Goal: Task Accomplishment & Management: Manage account settings

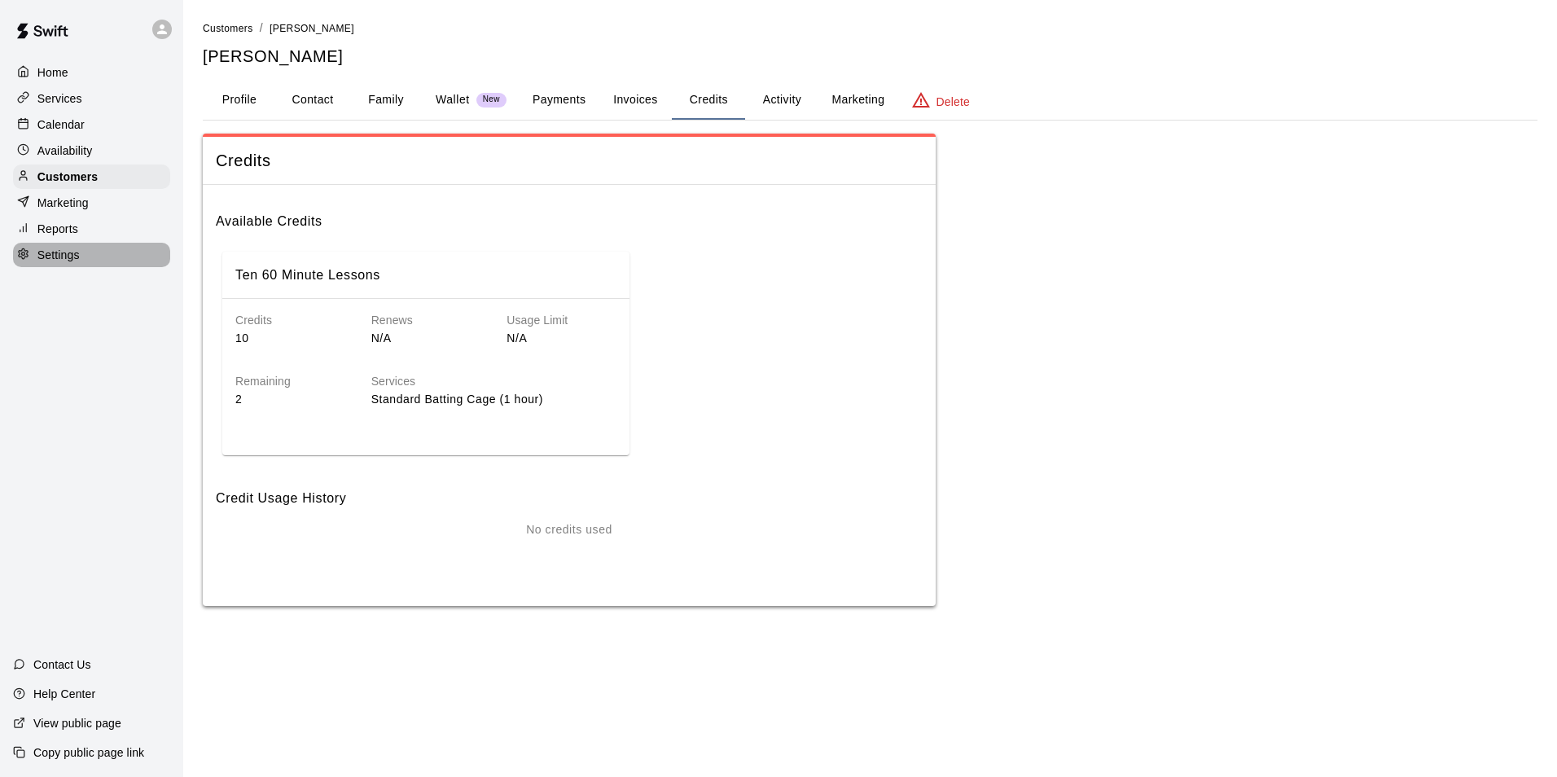
click at [69, 261] on p "Settings" at bounding box center [58, 255] width 42 height 16
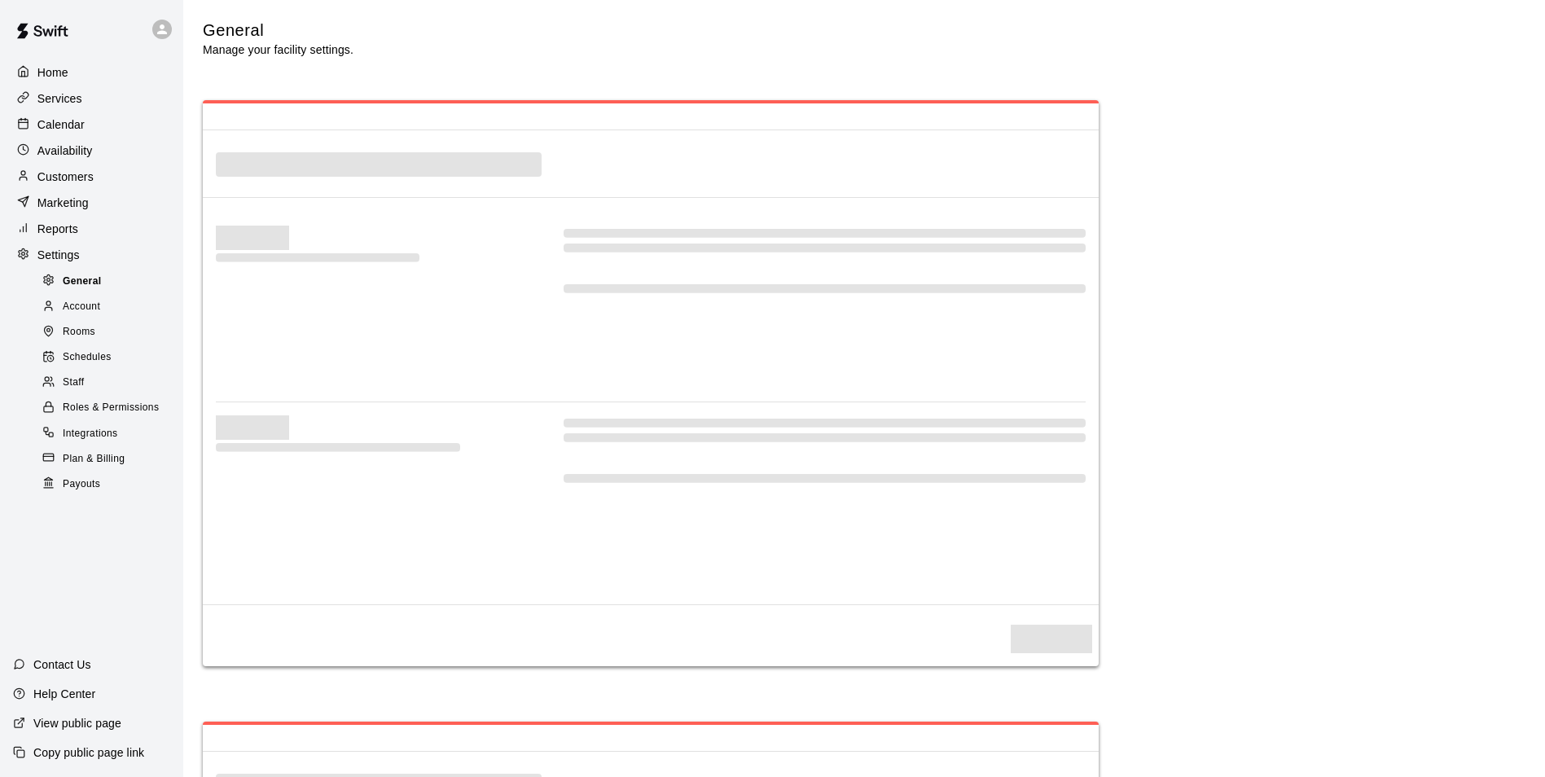
select select "**"
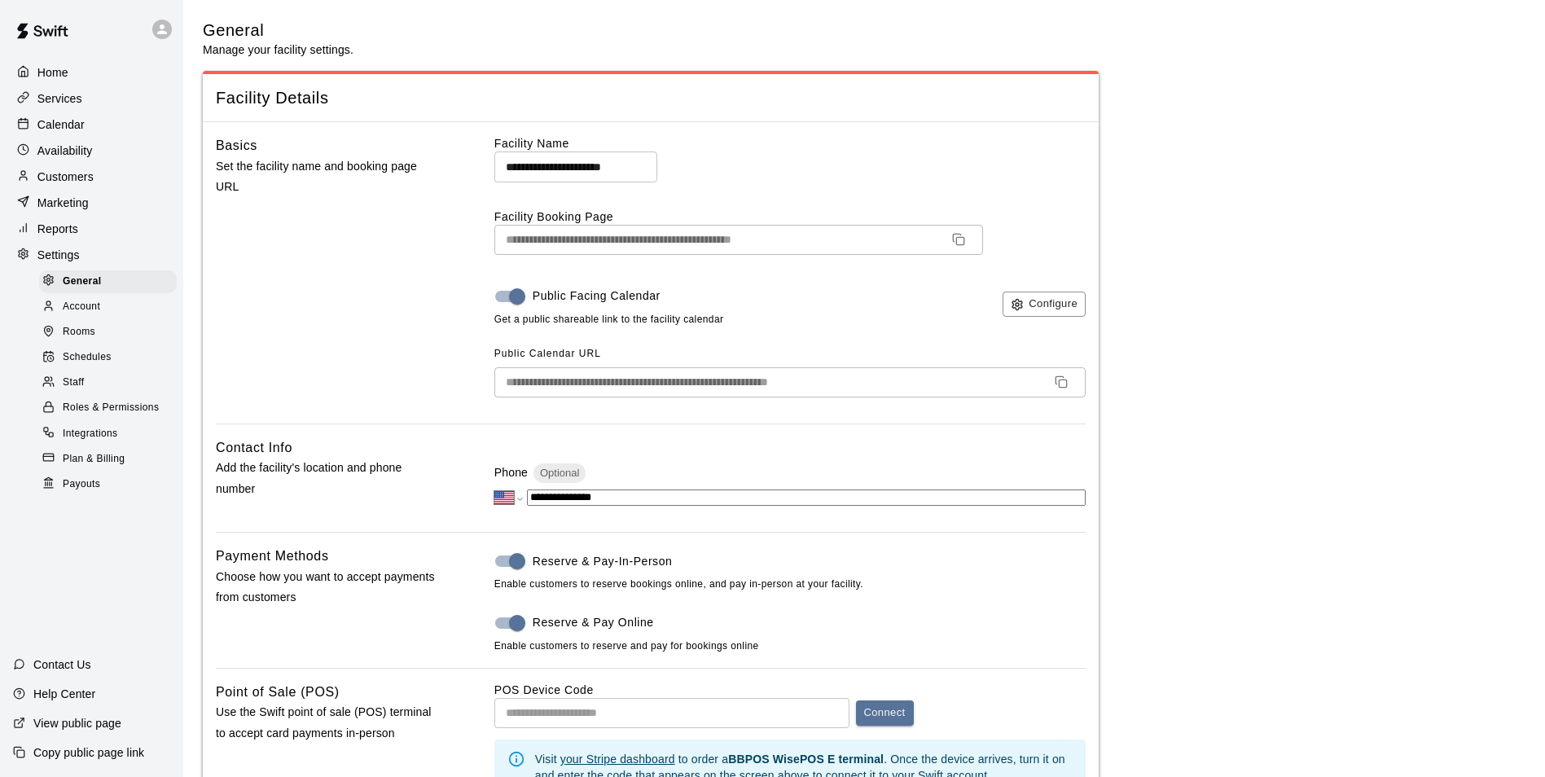
click at [84, 315] on span "Account" at bounding box center [81, 307] width 37 height 16
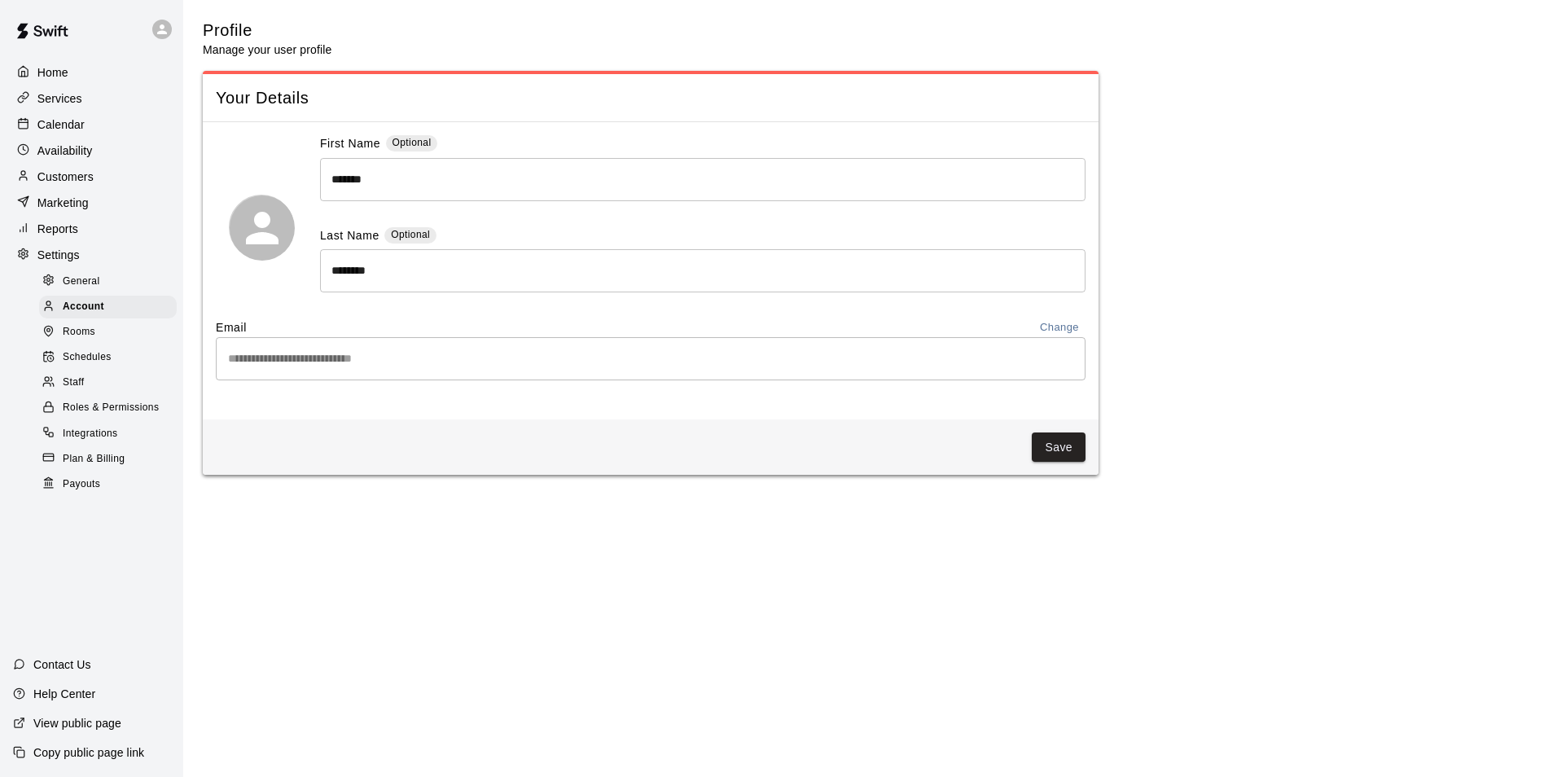
click at [86, 442] on span "Integrations" at bounding box center [90, 434] width 55 height 16
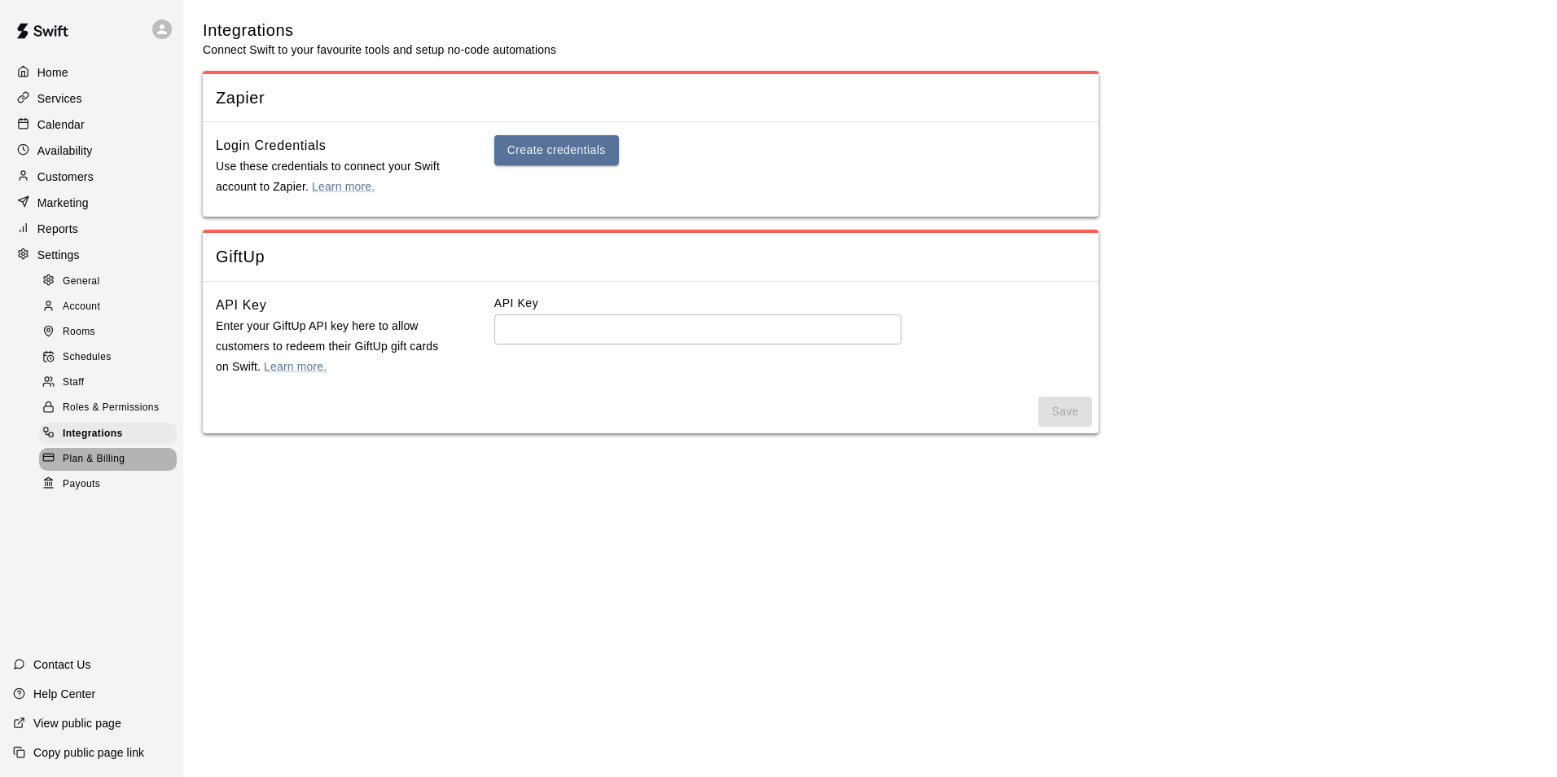
click at [94, 467] on span "Plan & Billing" at bounding box center [94, 459] width 62 height 16
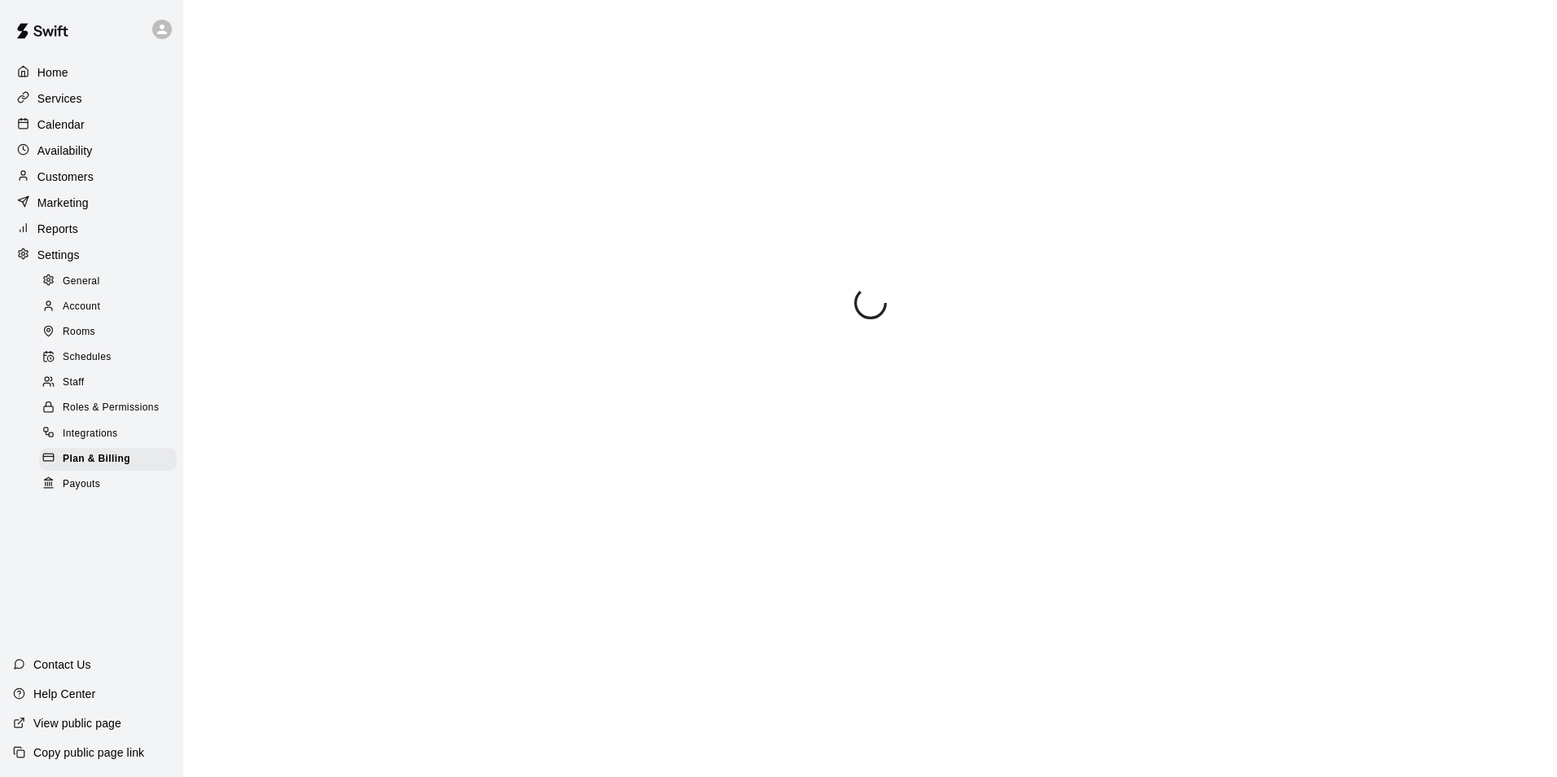
click at [90, 494] on div "Home Services Calendar Availability Customers Marketing Reports Settings Genera…" at bounding box center [91, 388] width 183 height 777
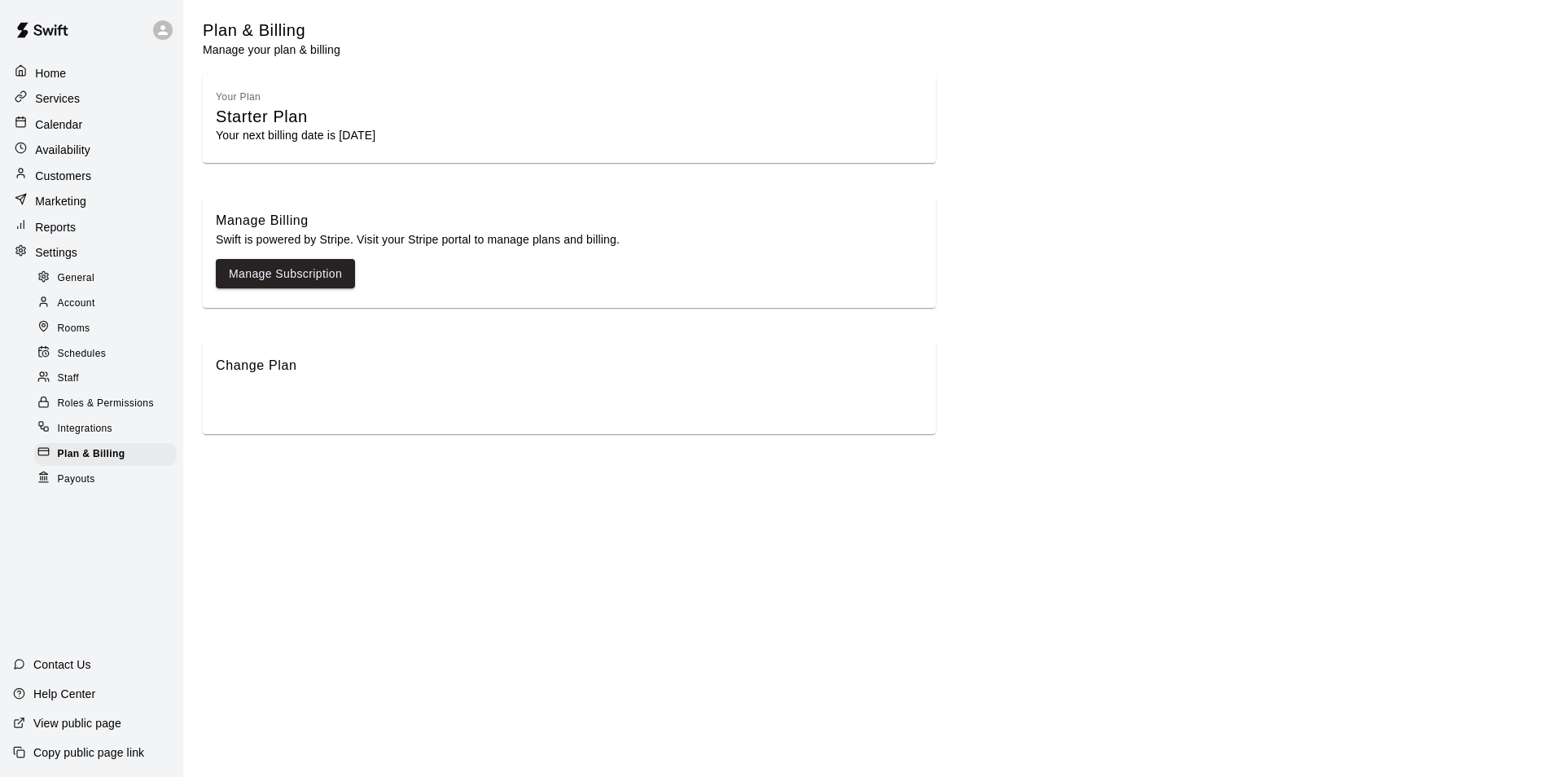
click at [304, 125] on div "Starter Plan" at bounding box center [569, 117] width 707 height 22
click at [507, 241] on p "Swift is powered by Stripe. Visit your Stripe portal to manage plans and billin…" at bounding box center [569, 239] width 707 height 16
